Goal: Complete application form

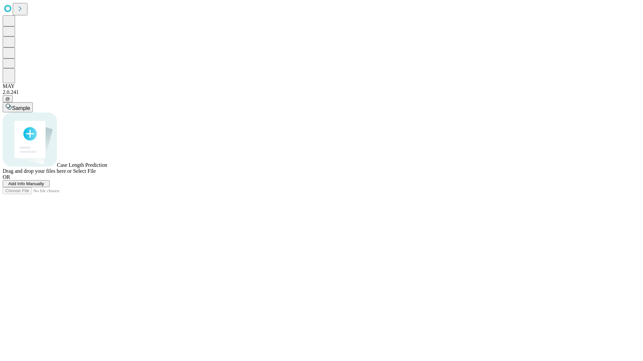
click at [44, 186] on span "Add Info Manually" at bounding box center [26, 183] width 36 height 5
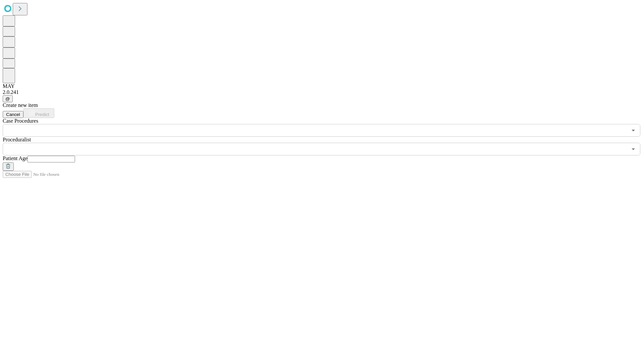
click at [75, 156] on input "text" at bounding box center [51, 159] width 48 height 7
type input "**"
click at [326, 143] on input "text" at bounding box center [315, 149] width 624 height 13
